Goal: Complete application form

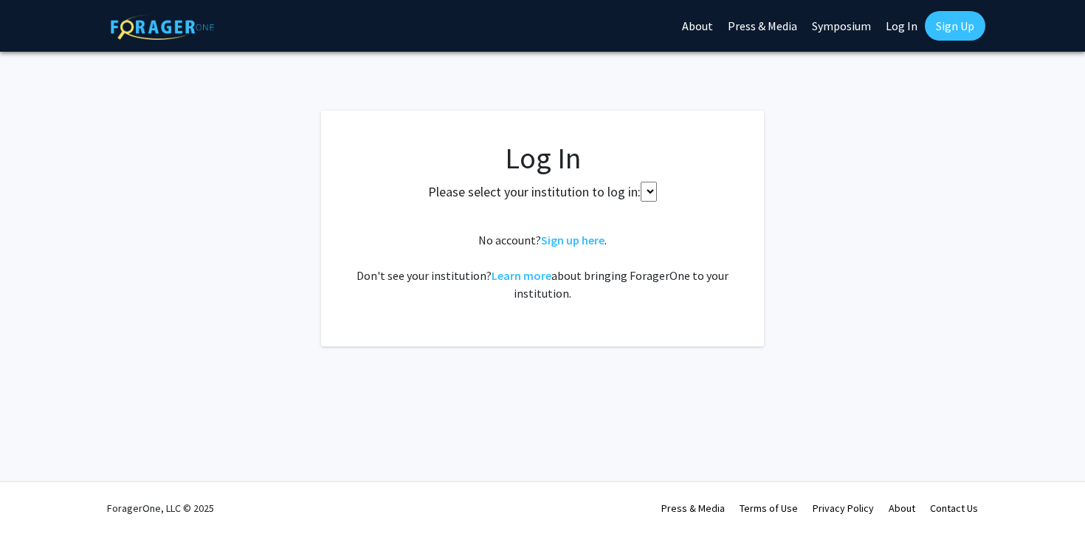
select select
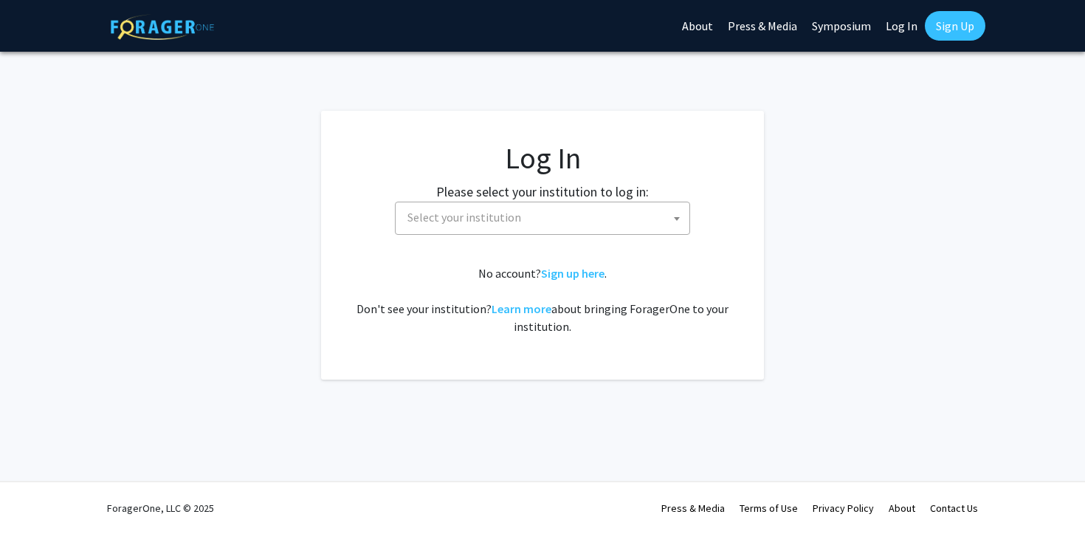
click at [582, 215] on span "Select your institution" at bounding box center [545, 217] width 288 height 30
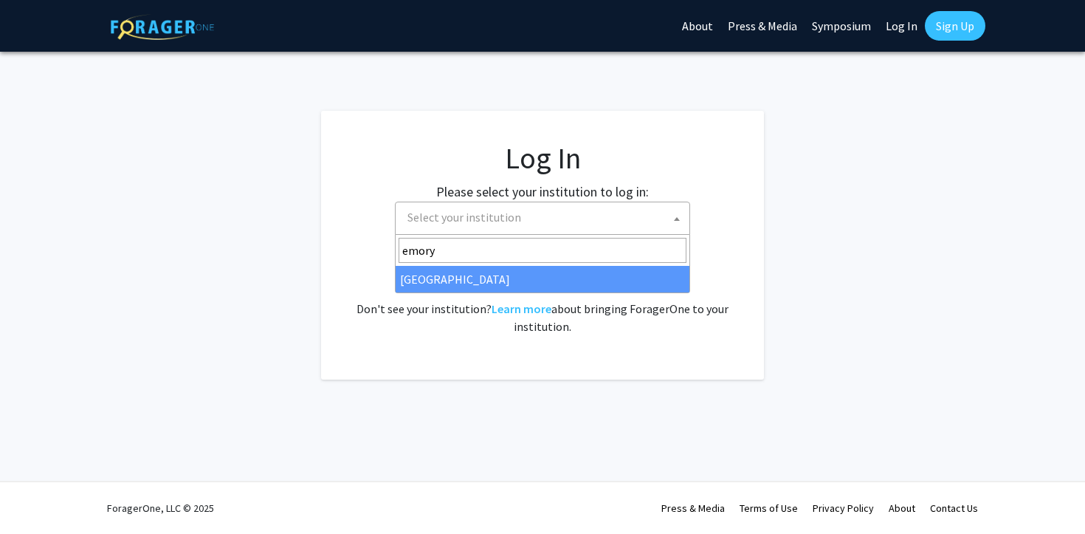
type input "emory"
select select "12"
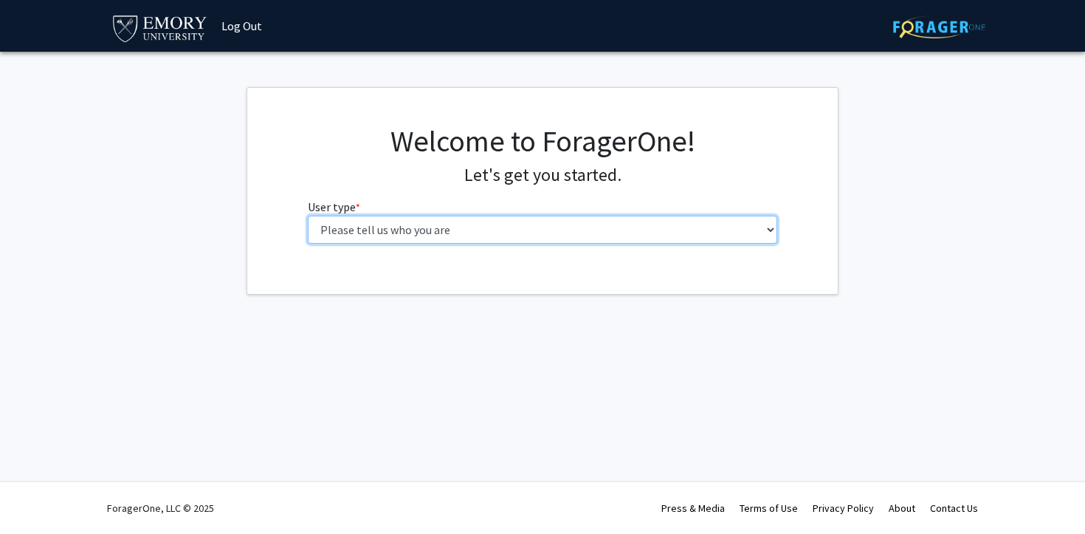
click at [385, 232] on select "Please tell us who you are Undergraduate Student Master's Student Doctoral Cand…" at bounding box center [543, 230] width 470 height 28
select select "1: undergrad"
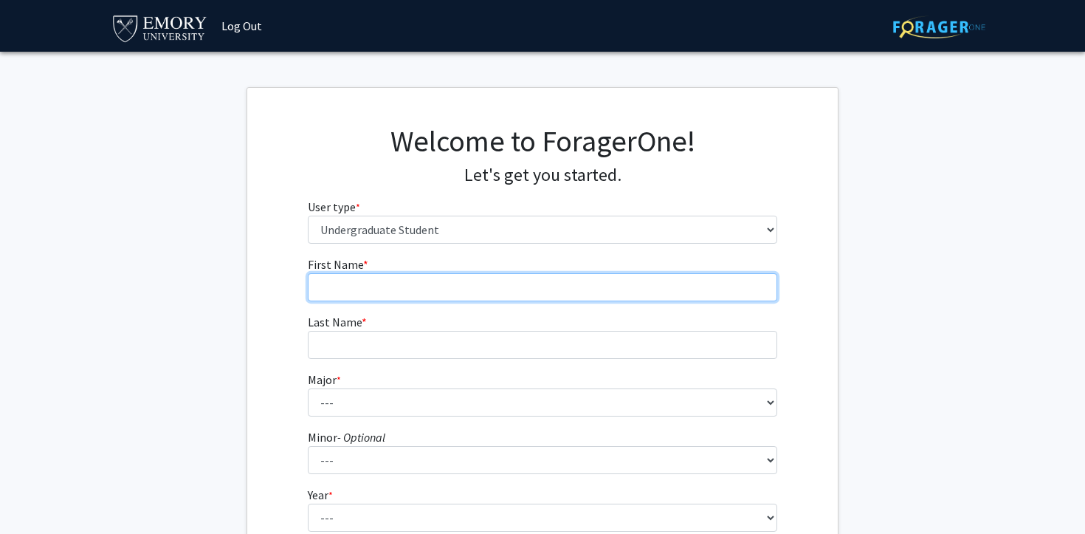
click at [373, 287] on input "First Name * required" at bounding box center [543, 287] width 470 height 28
type input "[PERSON_NAME]"
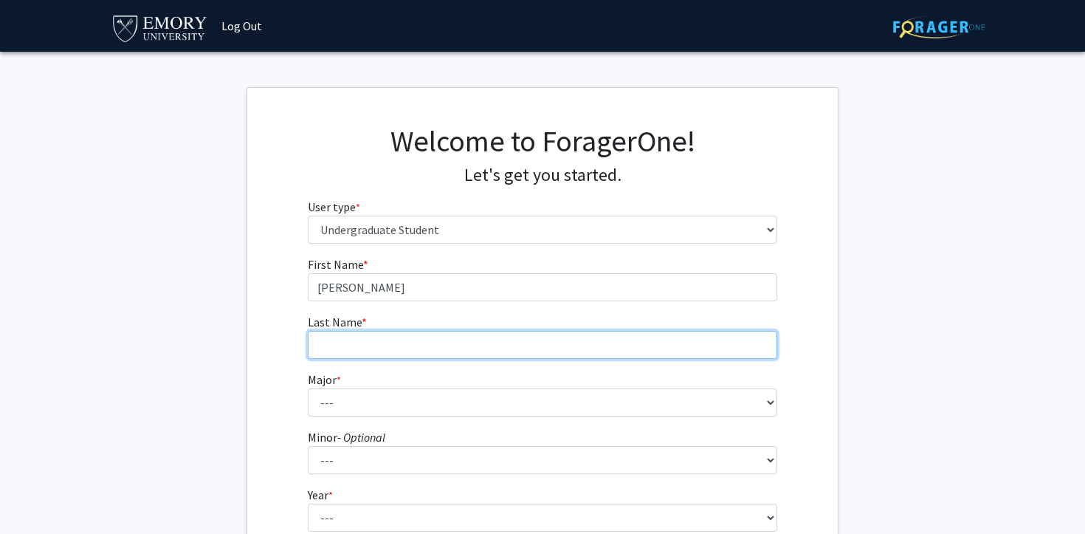
type input "[PERSON_NAME]"
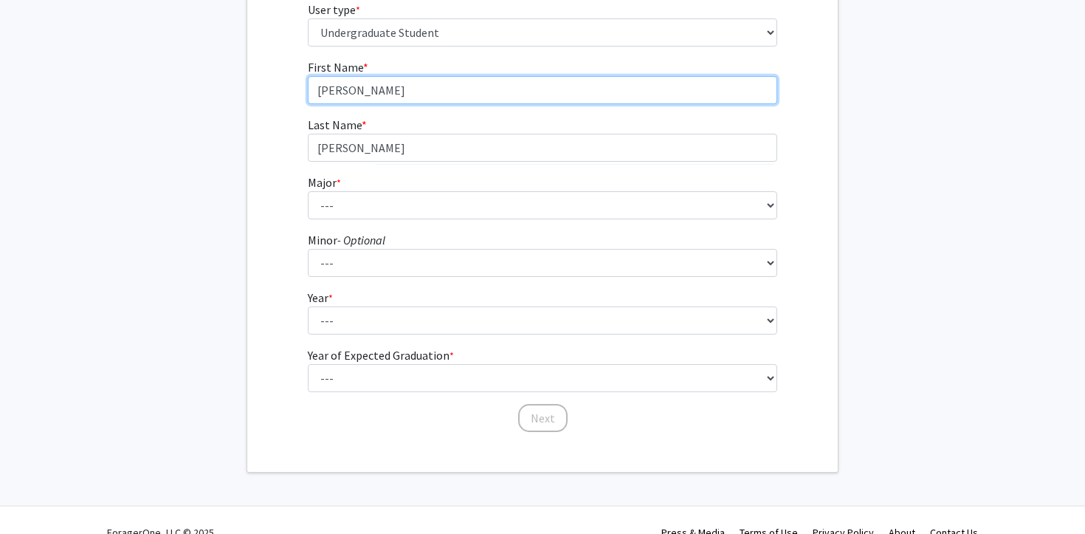
scroll to position [210, 0]
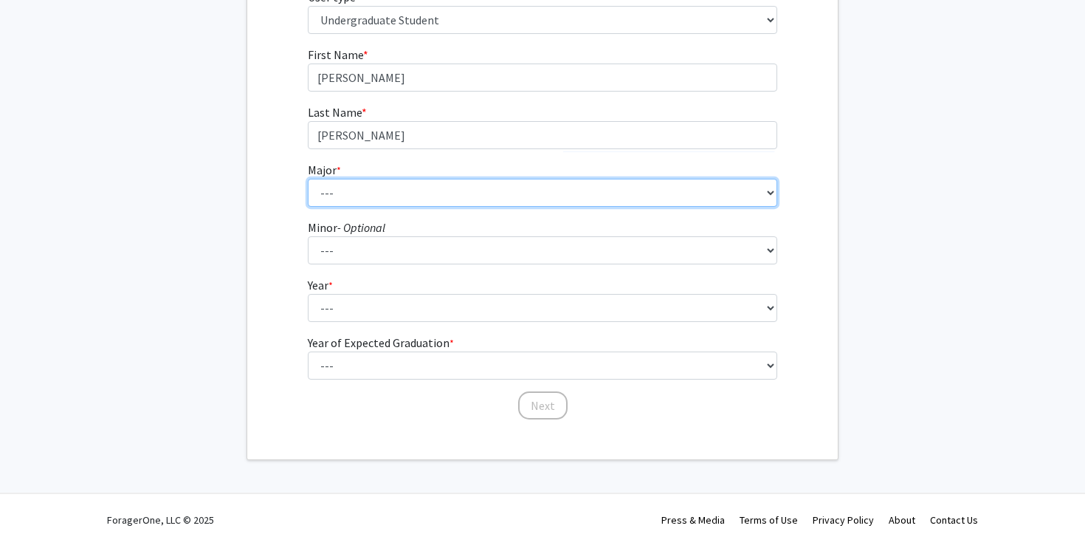
click at [366, 185] on select "--- Accounting African American Studies African Studies American Studies Analyt…" at bounding box center [543, 193] width 470 height 28
select select "12: 973"
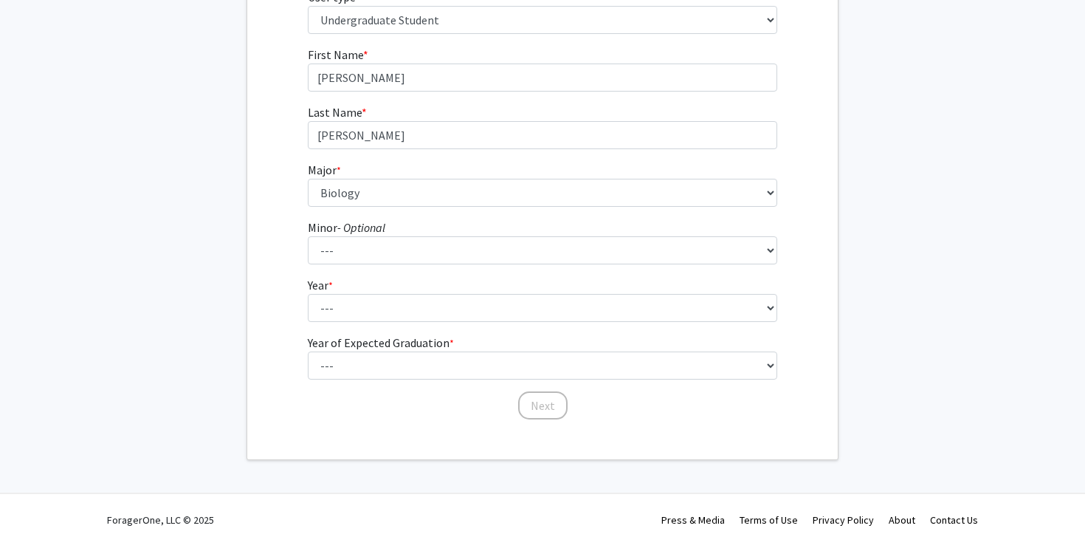
click at [405, 216] on form "First Name * required [PERSON_NAME] Last Name * required [PERSON_NAME] * requir…" at bounding box center [543, 226] width 470 height 360
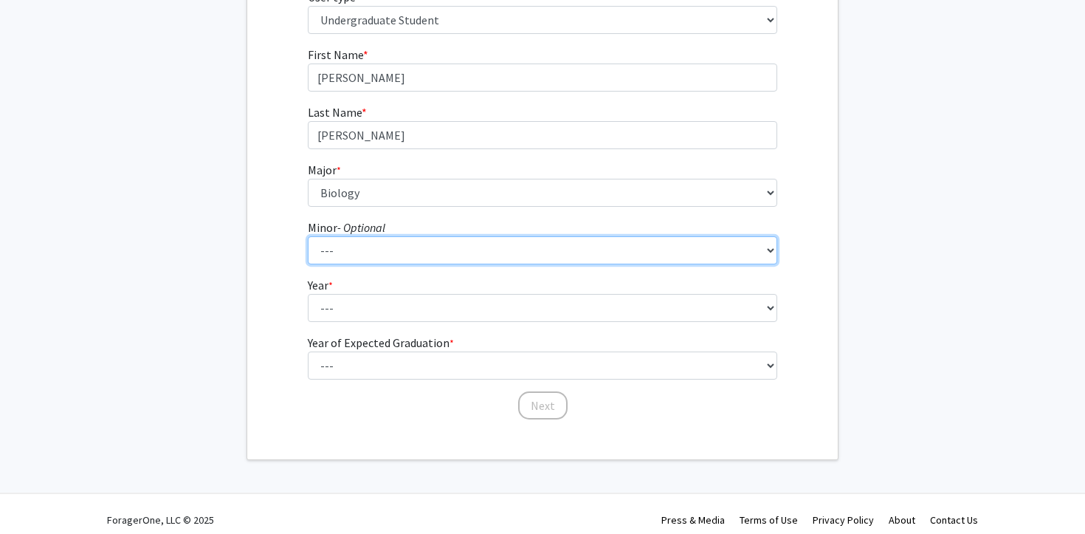
click at [401, 241] on select "--- African American Studies African Studies American Studies Ancient Mediterra…" at bounding box center [543, 250] width 470 height 28
select select "22: 749"
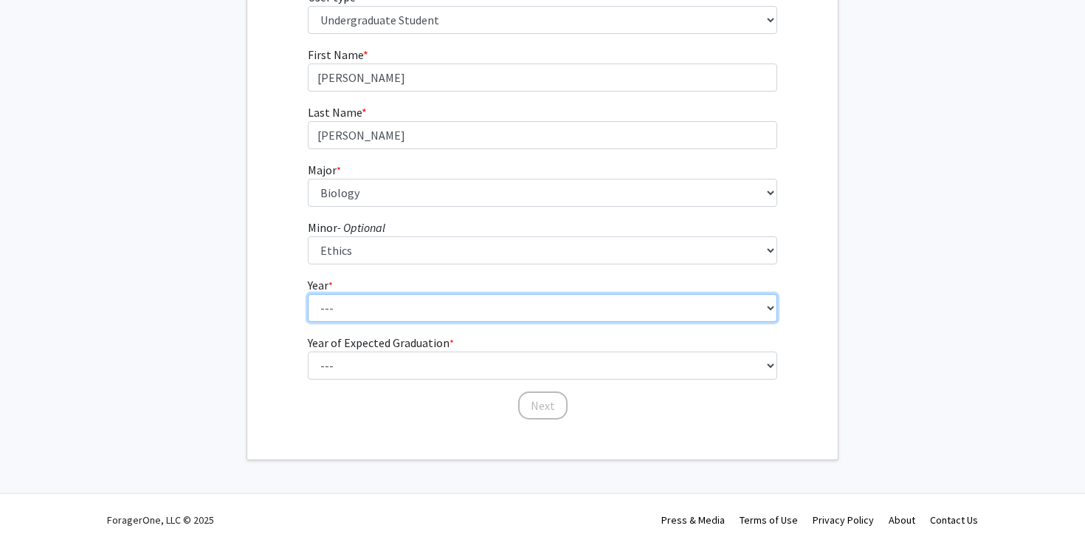
click at [361, 315] on select "--- First-year Sophomore Junior Senior Postbaccalaureate Certificate" at bounding box center [543, 308] width 470 height 28
select select "3: junior"
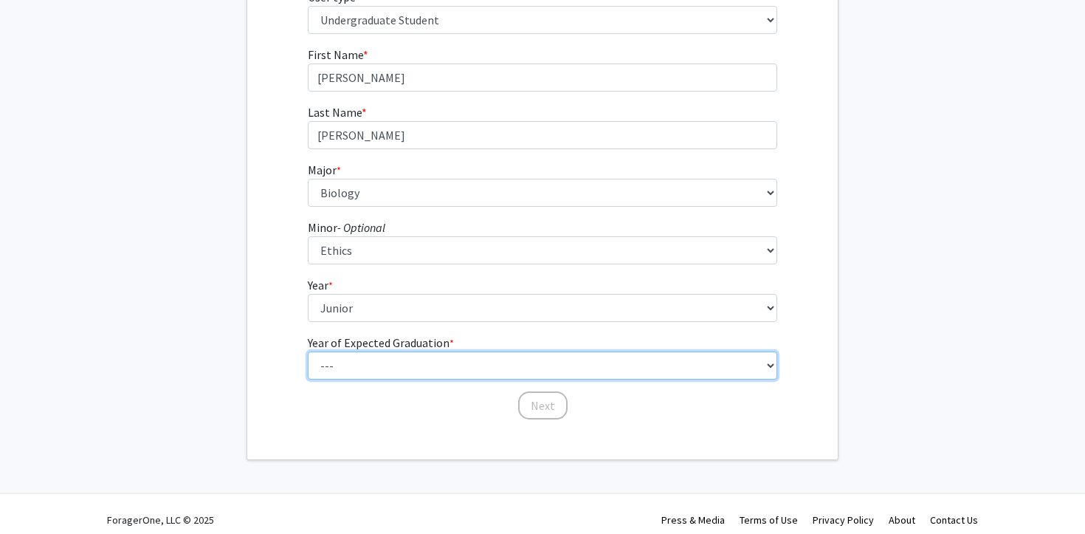
click at [372, 366] on select "--- 2025 2026 2027 2028 2029 2030 2031 2032 2033 2034" at bounding box center [543, 365] width 470 height 28
select select "3: 2027"
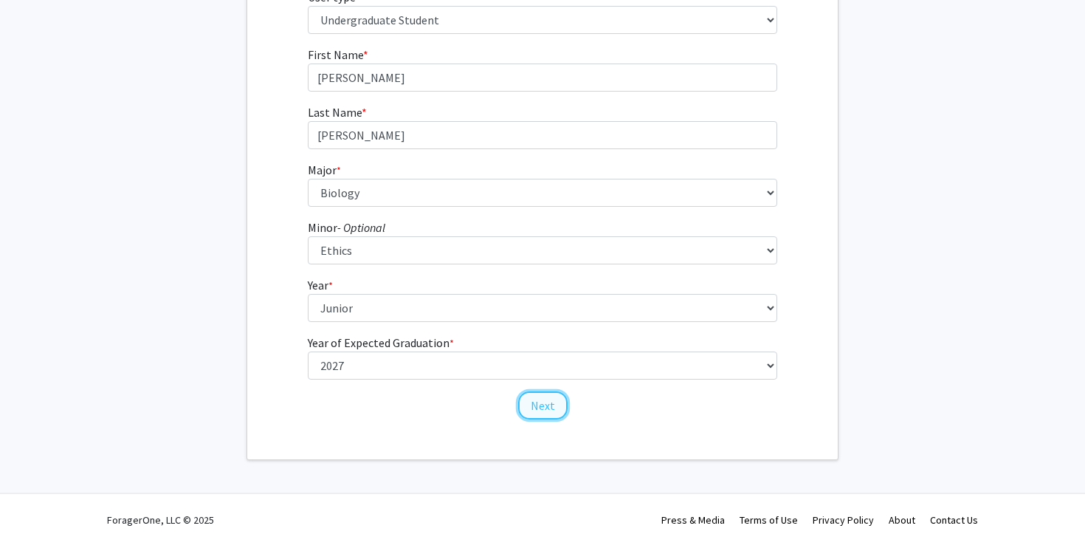
click at [539, 410] on button "Next" at bounding box center [542, 405] width 49 height 28
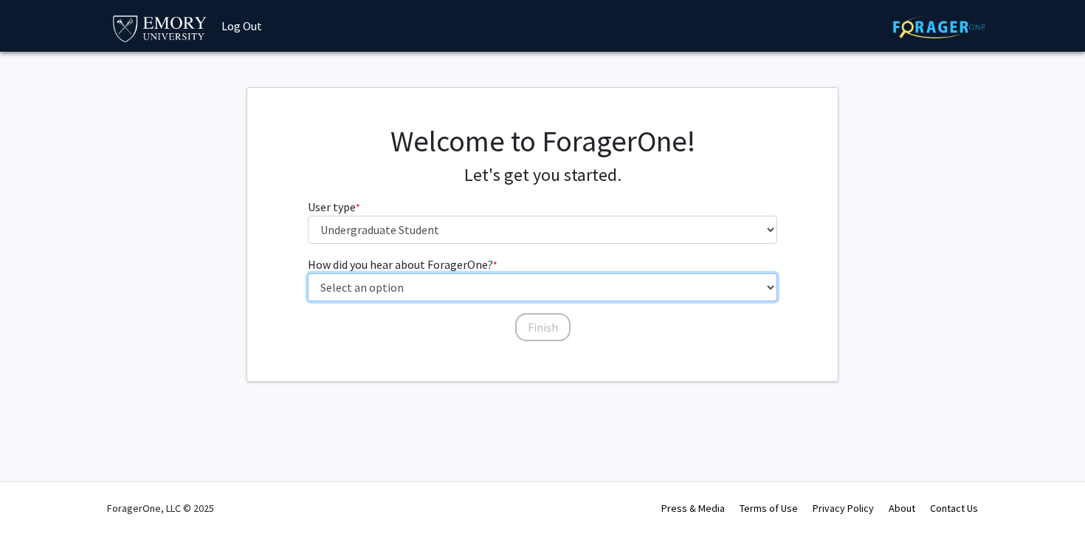
click at [472, 287] on select "Select an option Peer/student recommendation Faculty/staff recommendation Unive…" at bounding box center [543, 287] width 470 height 28
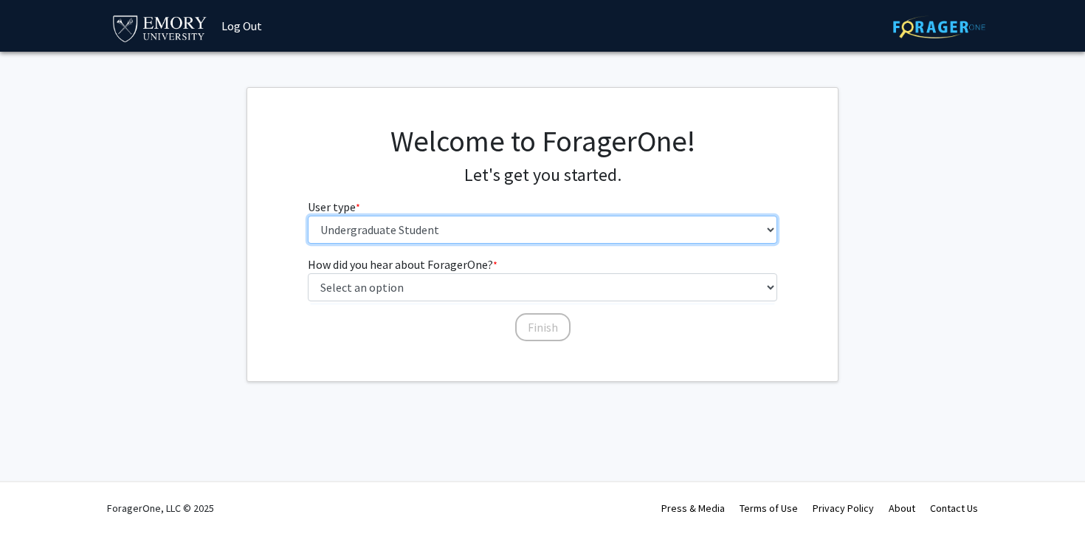
click at [508, 227] on select "Please tell us who you are Undergraduate Student Master's Student Doctoral Cand…" at bounding box center [543, 230] width 470 height 28
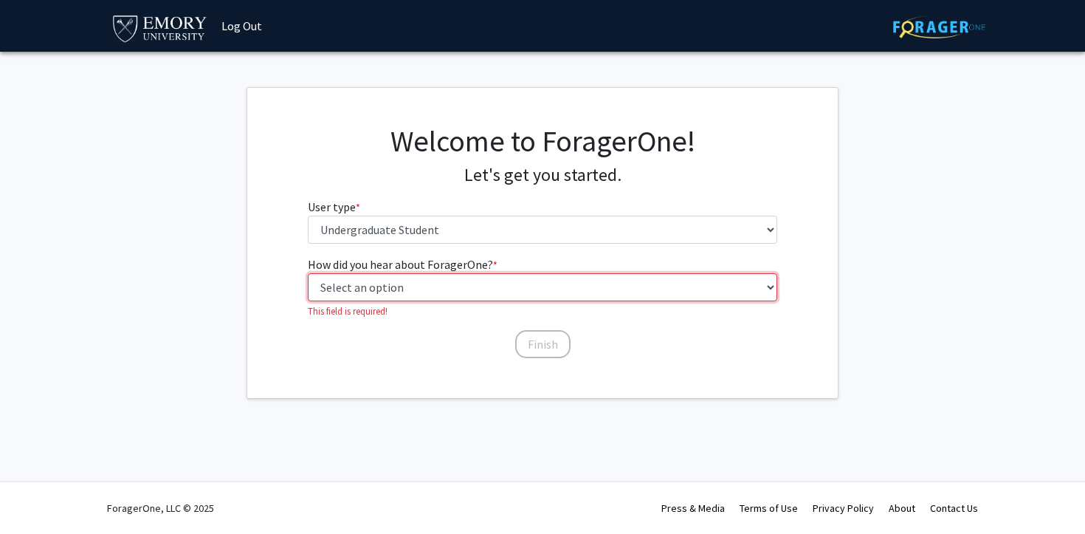
click at [390, 298] on select "Select an option Peer/student recommendation Faculty/staff recommendation Unive…" at bounding box center [543, 287] width 470 height 28
select select "2: faculty_recommendation"
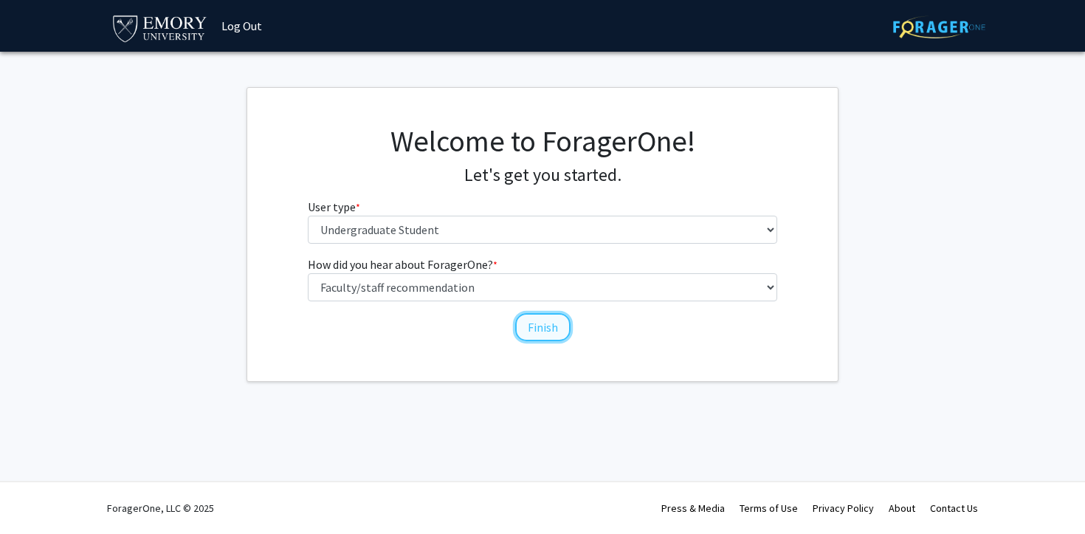
click at [538, 331] on button "Finish" at bounding box center [542, 327] width 55 height 28
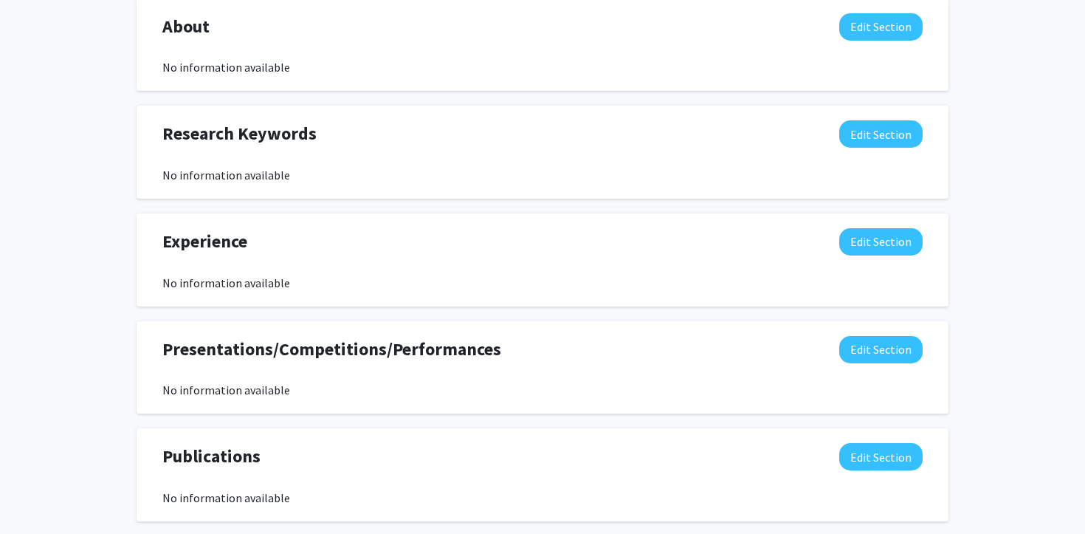
scroll to position [681, 0]
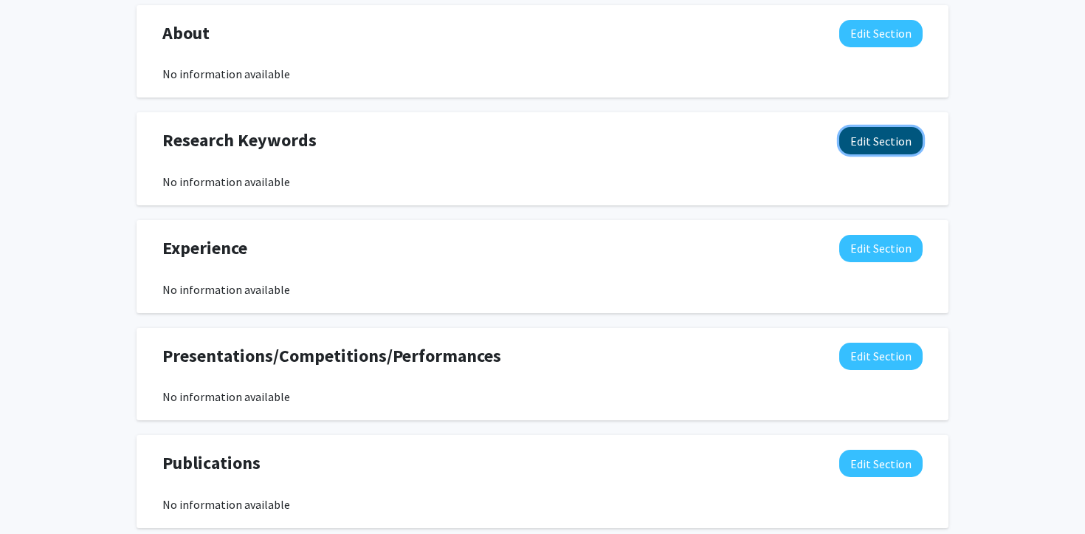
click at [855, 139] on button "Edit Section" at bounding box center [880, 140] width 83 height 27
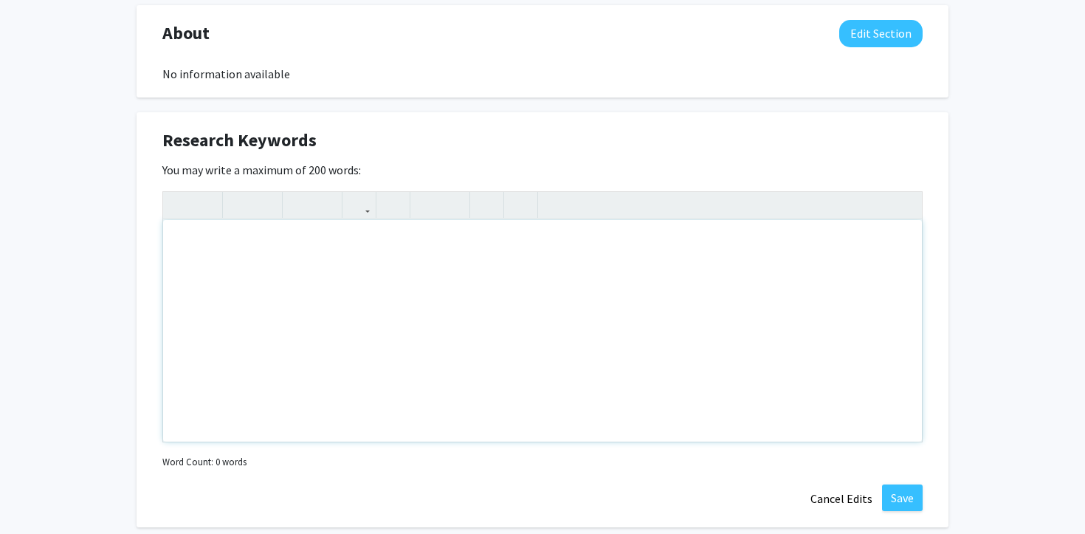
click at [465, 315] on div "Note to users with screen readers: Please deactivate our accessibility plugin f…" at bounding box center [542, 330] width 759 height 221
click at [827, 489] on button "Cancel Edits" at bounding box center [841, 498] width 81 height 28
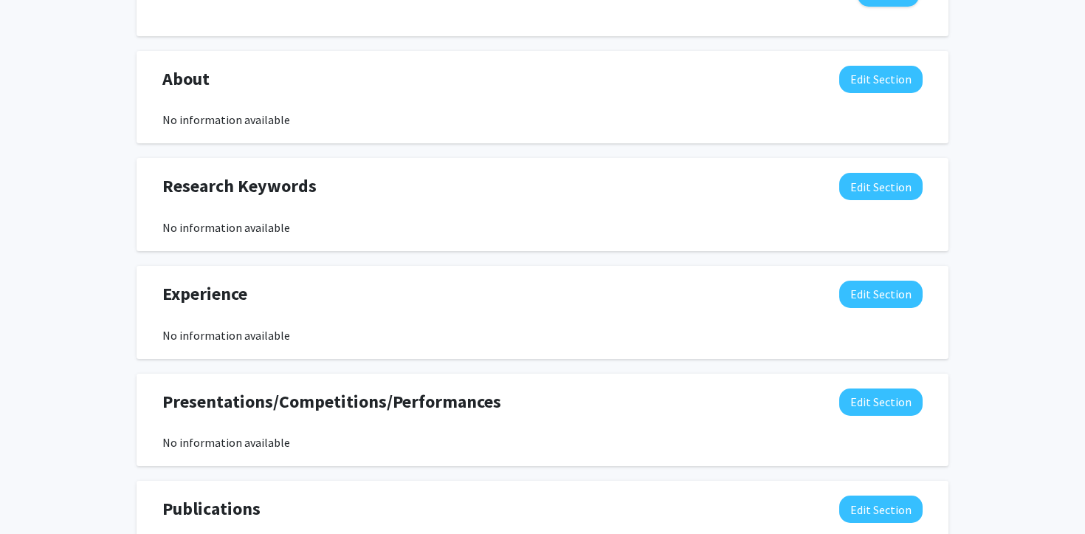
scroll to position [0, 0]
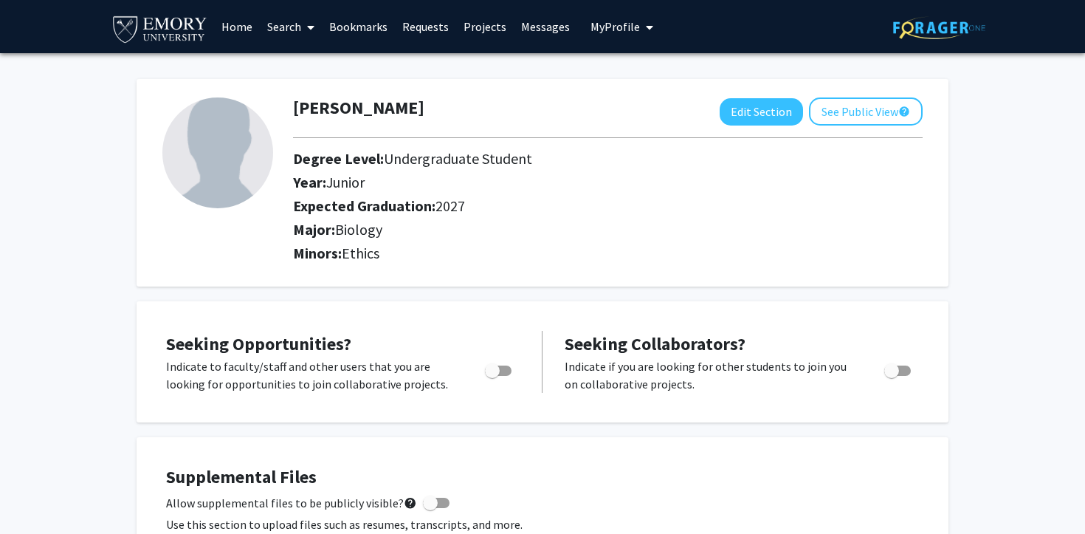
click at [646, 24] on icon "My profile dropdown to access profile and logout" at bounding box center [649, 27] width 7 height 12
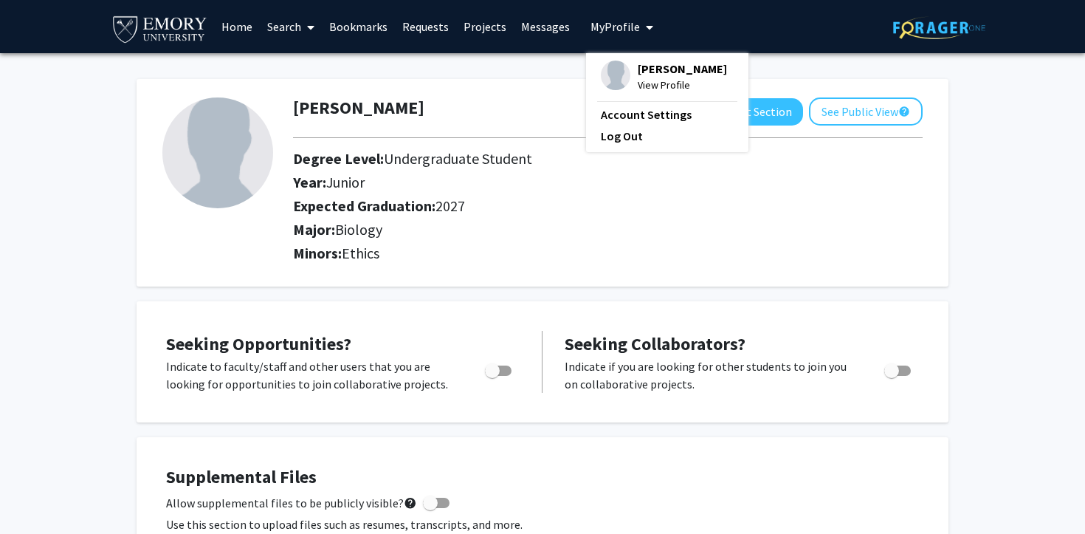
click at [522, 69] on div "[PERSON_NAME] Edit Section See Public View help Degree Level: Undergraduate Stu…" at bounding box center [543, 175] width 812 height 222
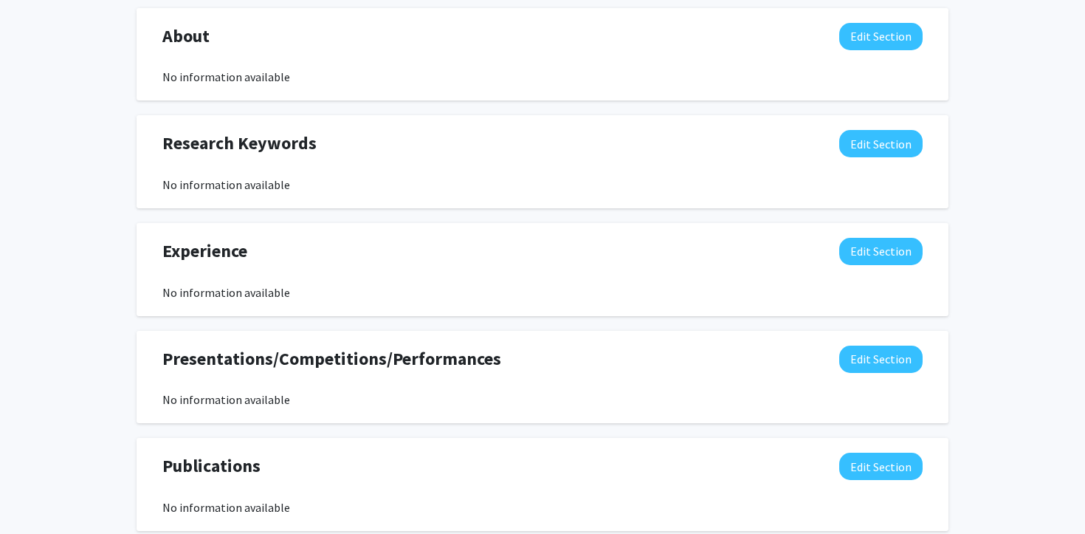
scroll to position [681, 0]
